Goal: Information Seeking & Learning: Learn about a topic

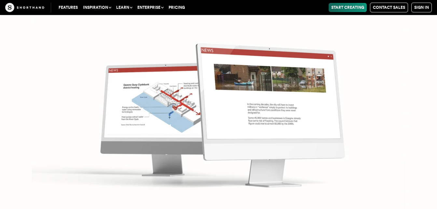
scroll to position [2796, 0]
click at [382, 179] on img at bounding box center [218, 104] width 437 height 209
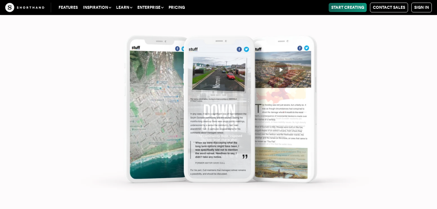
scroll to position [3459, 0]
click at [383, 179] on img at bounding box center [218, 104] width 437 height 209
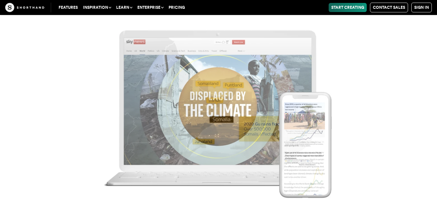
scroll to position [4023, 0]
click at [411, 154] on img at bounding box center [218, 104] width 437 height 209
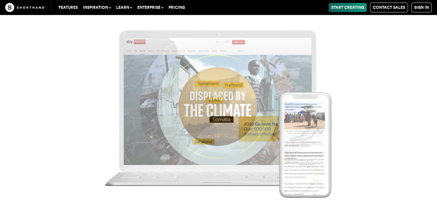
scroll to position [4062, 0]
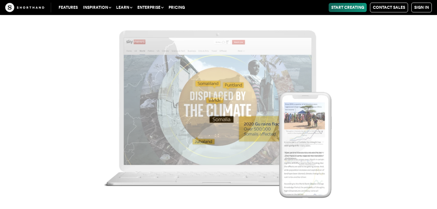
click at [376, 176] on img at bounding box center [218, 104] width 437 height 209
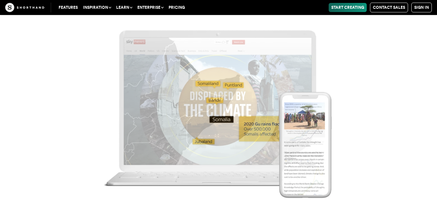
scroll to position [4088, 0]
click at [376, 176] on img at bounding box center [218, 104] width 437 height 209
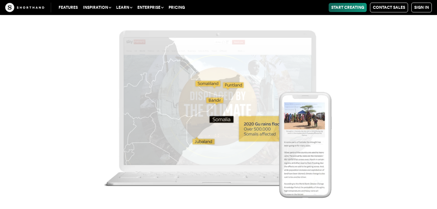
scroll to position [4114, 0]
click at [227, 113] on img at bounding box center [218, 104] width 437 height 209
click at [335, 69] on img at bounding box center [218, 104] width 437 height 209
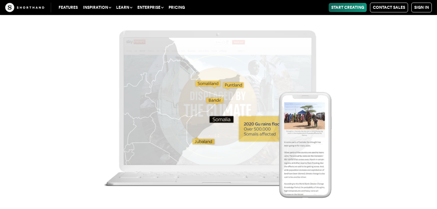
click at [216, 121] on img at bounding box center [218, 104] width 437 height 209
click at [288, 149] on img at bounding box center [218, 104] width 437 height 209
click at [257, 129] on img at bounding box center [218, 104] width 437 height 209
click at [212, 85] on img at bounding box center [218, 104] width 437 height 209
click at [72, 8] on link "Features" at bounding box center [68, 7] width 24 height 9
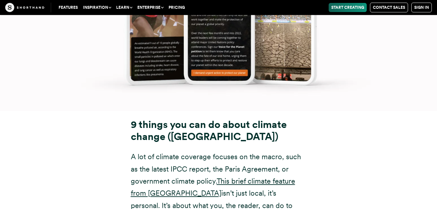
scroll to position [7701, 0]
